Goal: Task Accomplishment & Management: Manage account settings

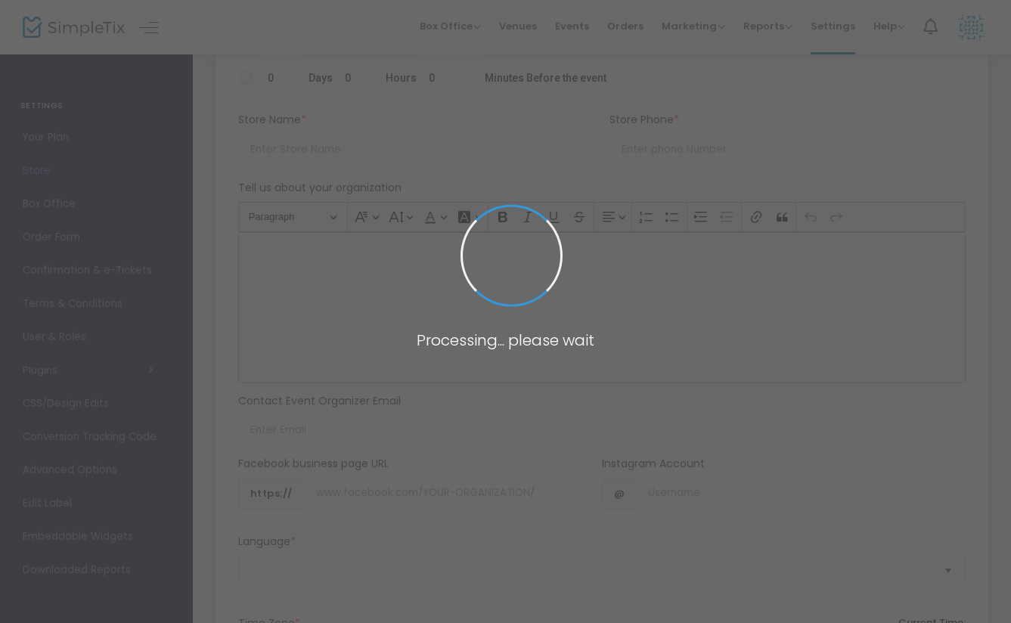
type input "[URL]"
radio input "false"
radio input "true"
type input "[PERSON_NAME] Israel Women"
type input "3474072653"
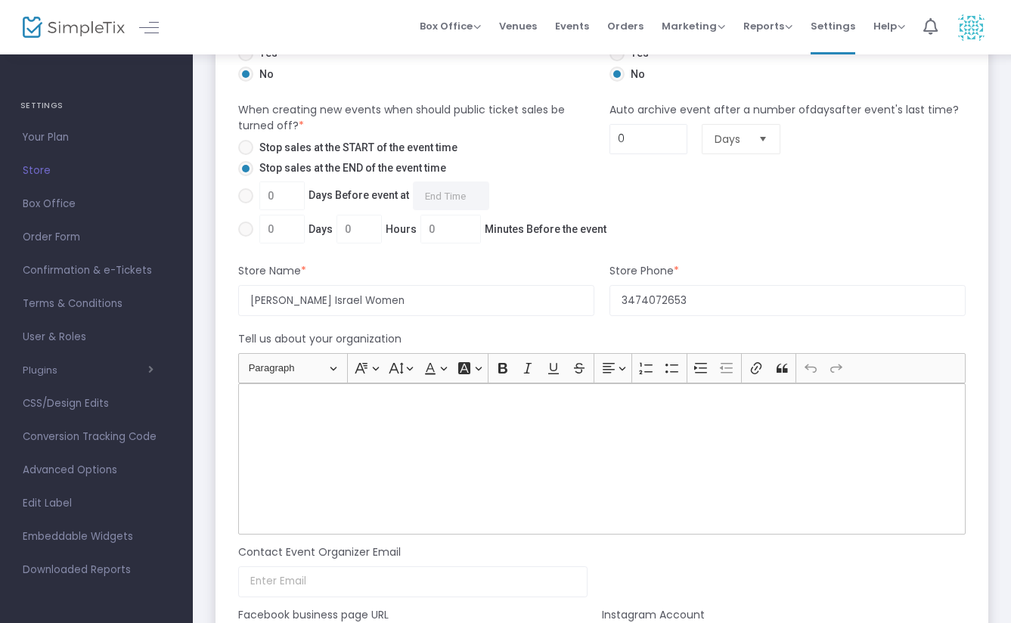
scroll to position [987, 0]
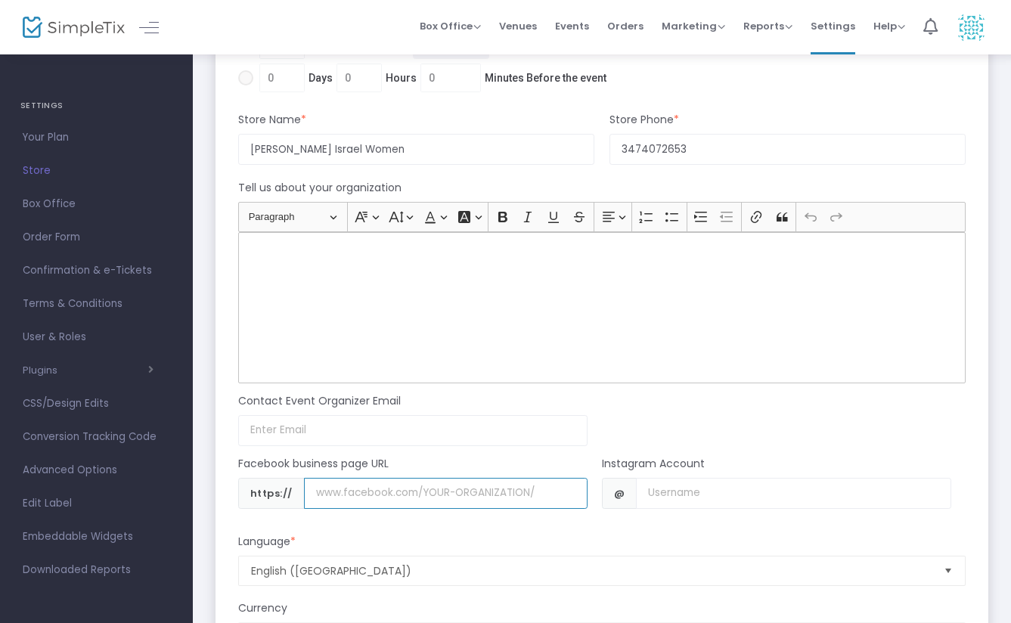
click at [370, 497] on input "Username" at bounding box center [446, 493] width 284 height 31
type input "w"
type input "[DOMAIN_NAME][URL]"
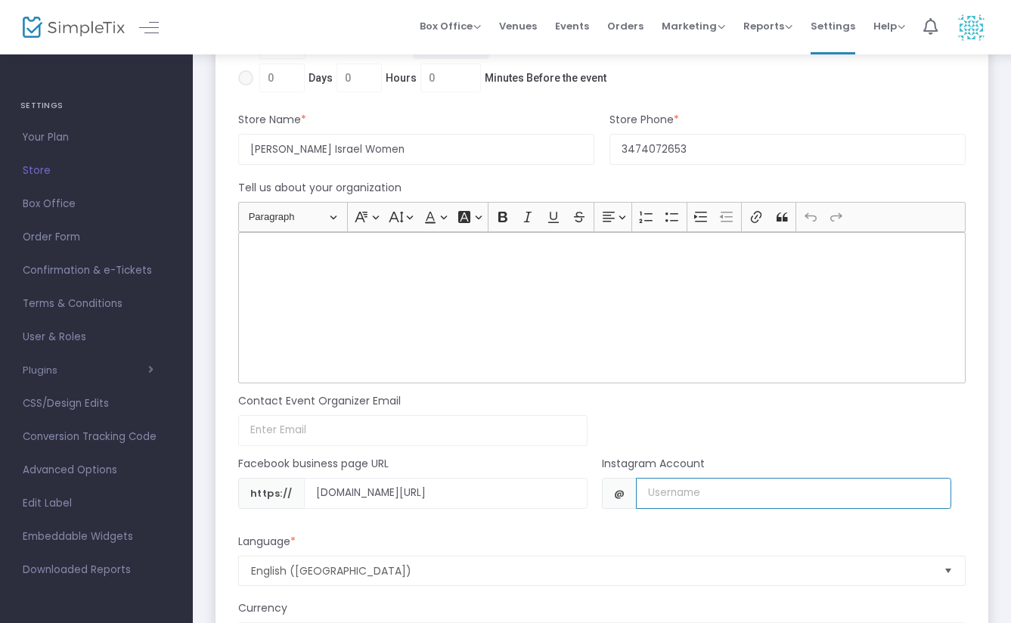
click at [696, 493] on input "Username" at bounding box center [793, 493] width 315 height 31
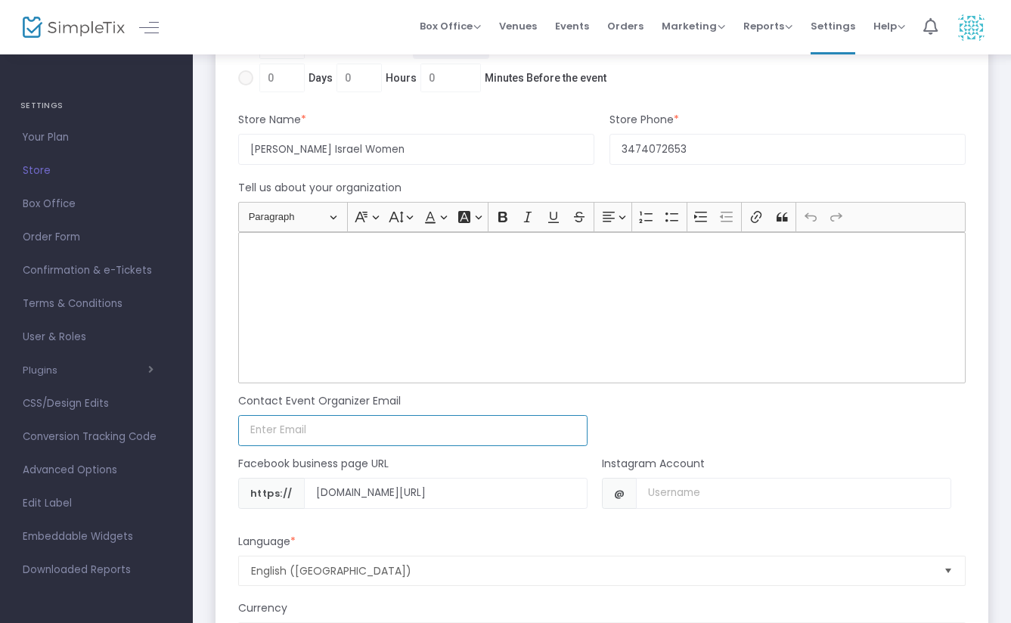
click at [303, 432] on input at bounding box center [412, 430] width 349 height 31
type input "[EMAIL_ADDRESS][DOMAIN_NAME]"
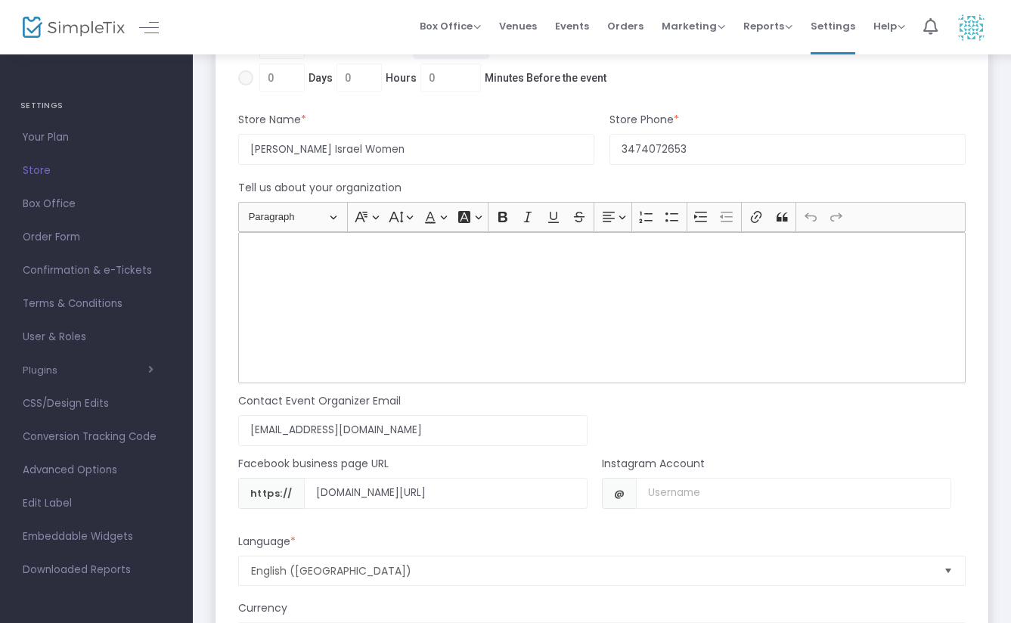
type input "[EMAIL_ADDRESS][DOMAIN_NAME]"
click at [686, 494] on input "Username" at bounding box center [793, 493] width 315 height 31
type input "shuvaisraelwomen"
